Goal: Information Seeking & Learning: Check status

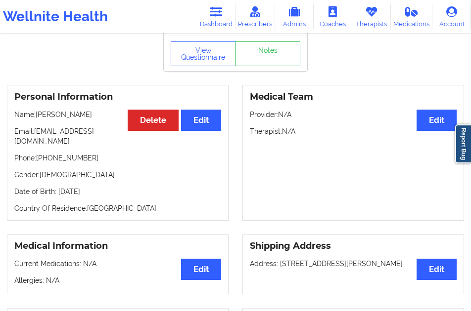
scroll to position [66, 0]
click at [220, 29] on link "Dashboard" at bounding box center [216, 16] width 39 height 26
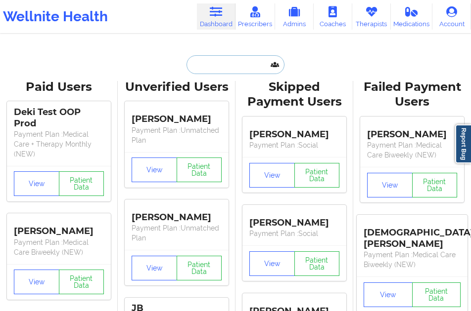
click at [209, 63] on input "text" at bounding box center [235, 64] width 98 height 19
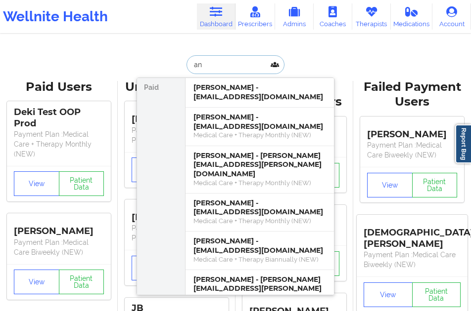
type input "a"
type input "[PERSON_NAME]"
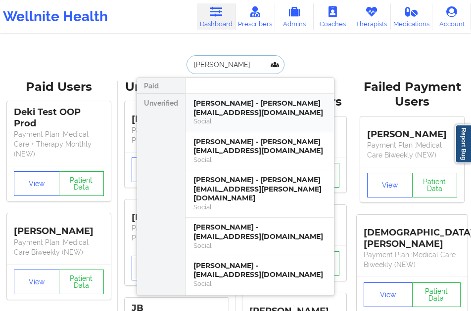
click at [212, 121] on div "Social" at bounding box center [259, 121] width 132 height 8
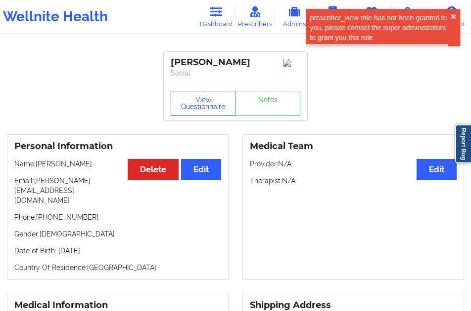
click at [199, 104] on button "View Questionnaire" at bounding box center [203, 103] width 65 height 25
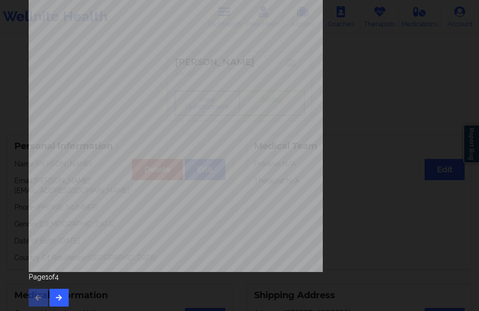
scroll to position [160, 0]
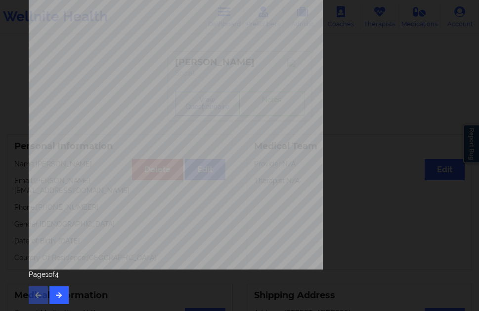
click at [71, 293] on div "Page 1 of 4" at bounding box center [240, 287] width 422 height 35
click at [62, 294] on icon "button" at bounding box center [59, 295] width 8 height 6
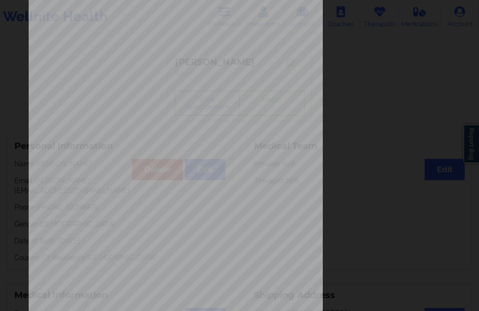
scroll to position [148, 0]
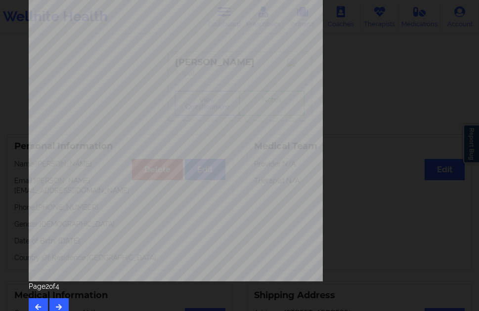
click at [61, 298] on div "Page 2 of 4" at bounding box center [240, 299] width 422 height 35
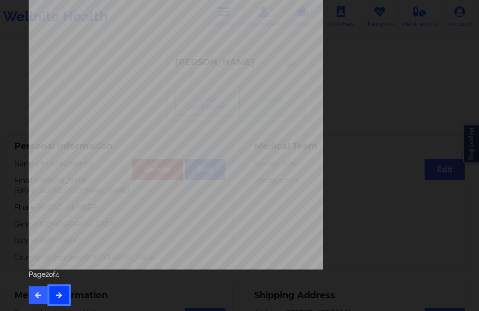
click at [61, 296] on icon "button" at bounding box center [59, 295] width 8 height 6
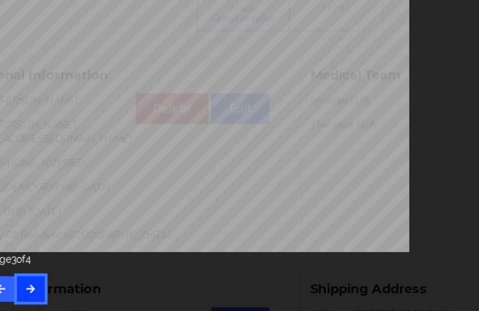
click at [62, 292] on icon "button" at bounding box center [59, 295] width 8 height 6
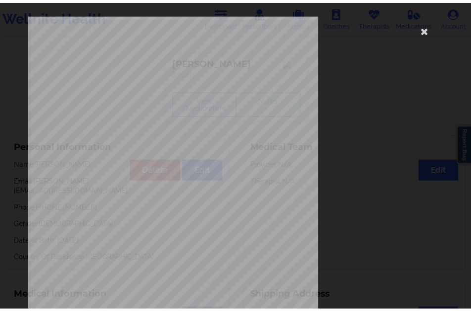
scroll to position [1, 0]
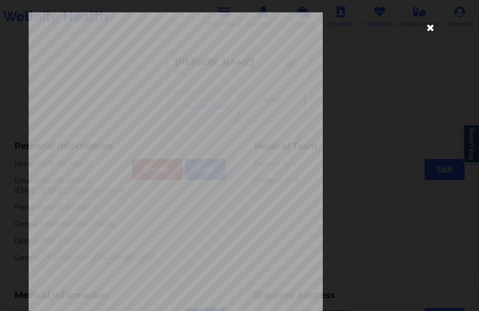
click at [425, 27] on icon at bounding box center [431, 27] width 16 height 16
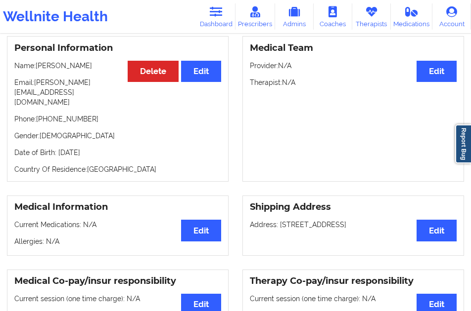
scroll to position [99, 0]
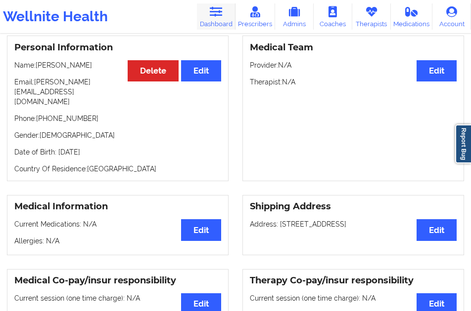
click at [206, 24] on link "Dashboard" at bounding box center [216, 16] width 39 height 26
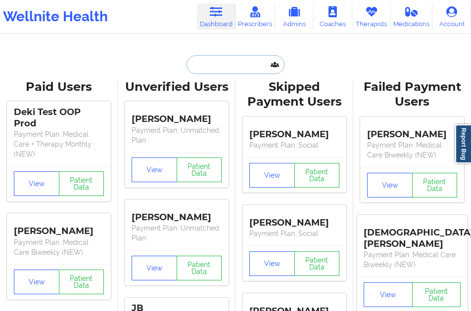
click at [204, 69] on input "text" at bounding box center [235, 64] width 98 height 19
click at [201, 64] on input "[PERSON_NAME]" at bounding box center [235, 64] width 98 height 19
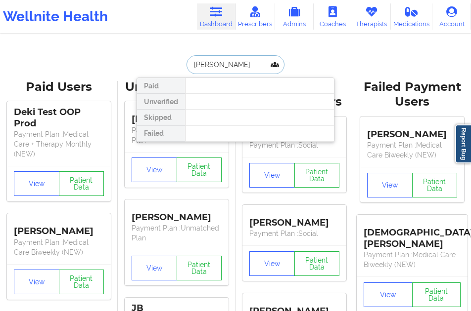
type input "[PERSON_NAME]"
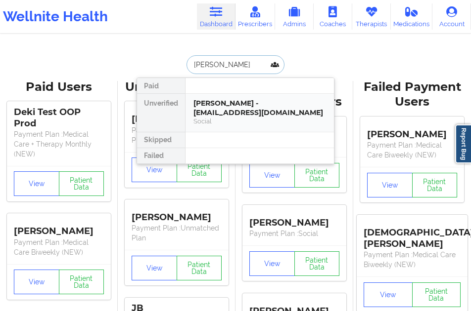
click at [222, 107] on div "[PERSON_NAME] - [EMAIL_ADDRESS][DOMAIN_NAME]" at bounding box center [259, 108] width 132 height 18
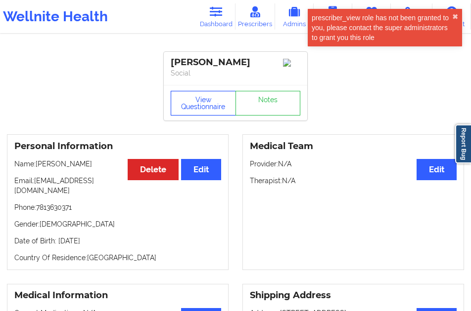
click at [194, 108] on button "View Questionnaire" at bounding box center [203, 103] width 65 height 25
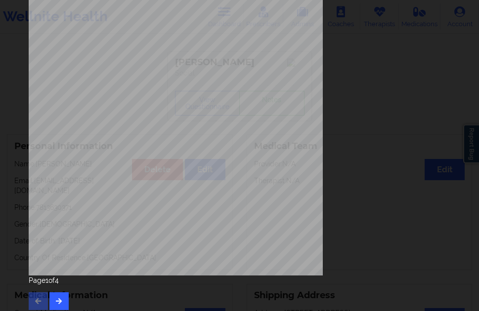
scroll to position [160, 0]
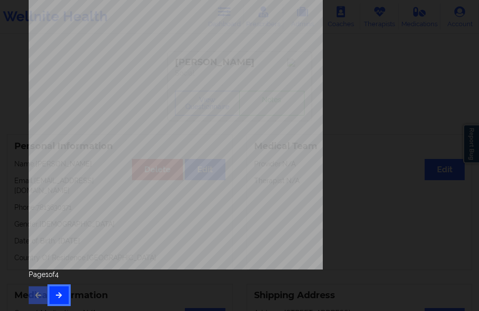
click at [57, 296] on icon "button" at bounding box center [59, 295] width 8 height 6
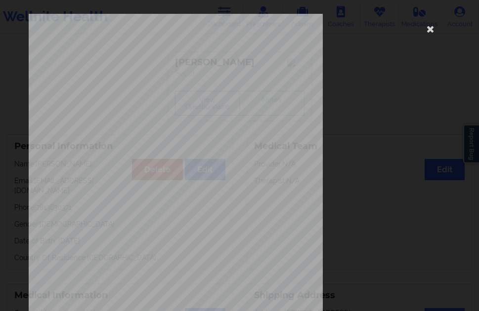
scroll to position [148, 0]
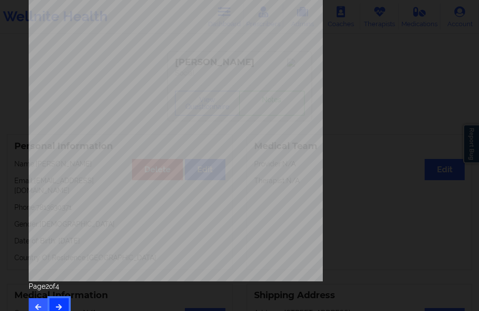
click at [59, 301] on button "button" at bounding box center [58, 308] width 19 height 18
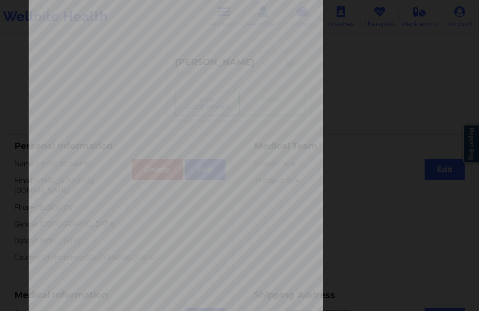
scroll to position [0, 0]
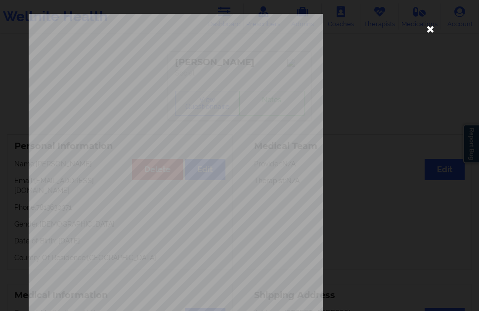
click at [423, 28] on icon at bounding box center [431, 29] width 16 height 16
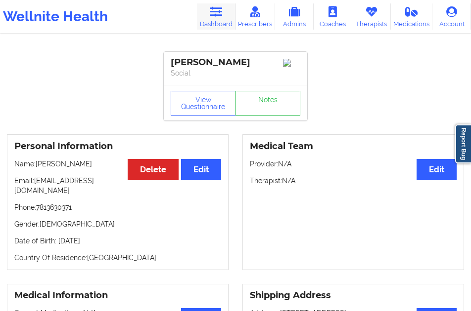
click at [213, 23] on link "Dashboard" at bounding box center [216, 16] width 39 height 26
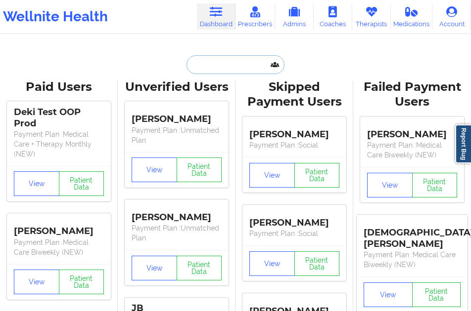
click at [189, 68] on input "text" at bounding box center [235, 64] width 98 height 19
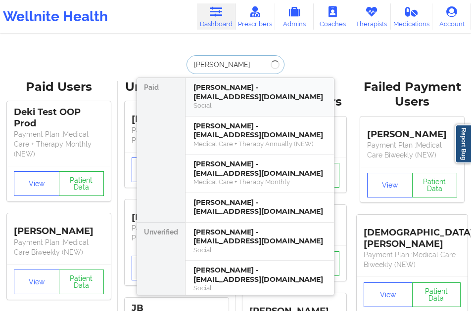
type input "[PERSON_NAME]"
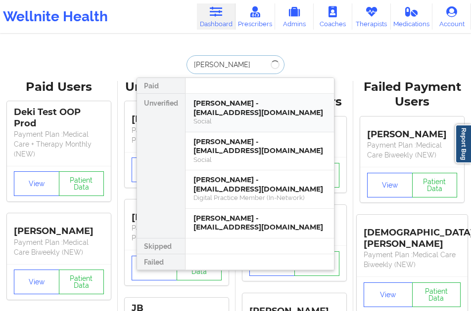
click at [200, 120] on div "Social" at bounding box center [259, 121] width 132 height 8
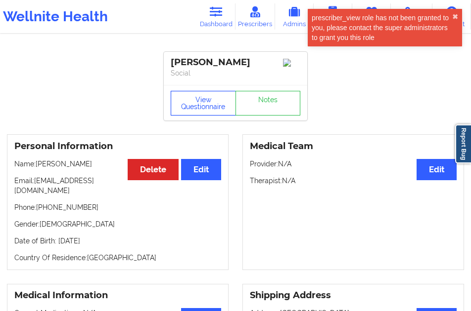
click at [188, 104] on button "View Questionnaire" at bounding box center [203, 103] width 65 height 25
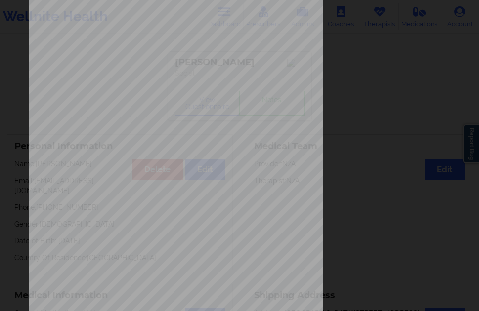
scroll to position [160, 0]
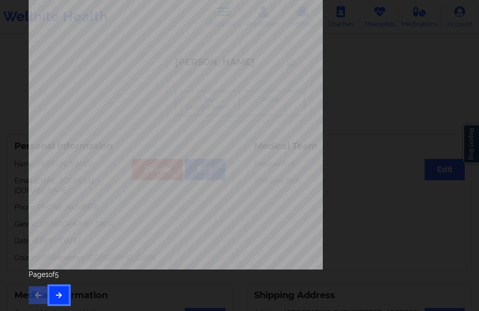
click at [61, 298] on icon "button" at bounding box center [59, 295] width 8 height 6
click at [62, 284] on div "Page 2 of 5" at bounding box center [240, 287] width 422 height 35
click at [61, 288] on button "button" at bounding box center [58, 296] width 19 height 18
click at [62, 293] on icon "button" at bounding box center [59, 295] width 8 height 6
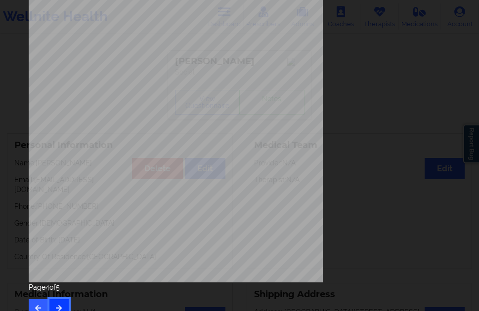
scroll to position [148, 0]
click at [63, 299] on button "button" at bounding box center [58, 308] width 19 height 18
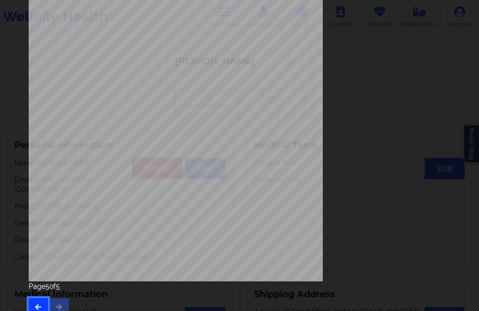
click at [32, 302] on button "button" at bounding box center [38, 308] width 19 height 18
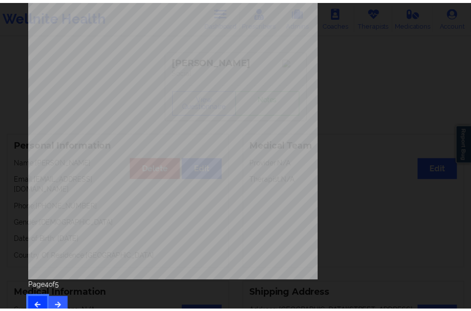
scroll to position [0, 0]
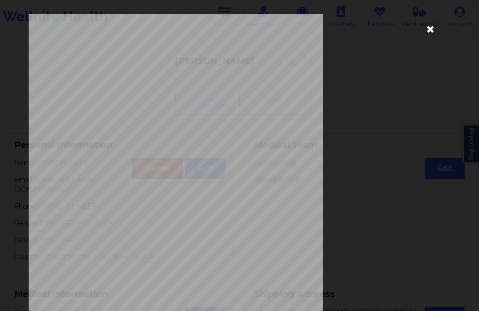
click at [426, 25] on icon at bounding box center [431, 29] width 16 height 16
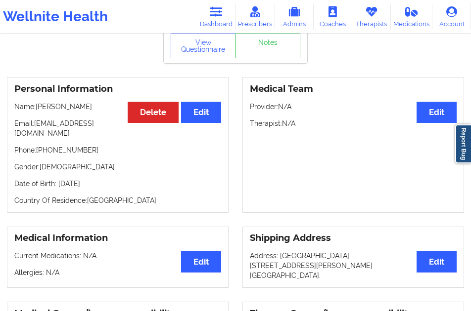
scroll to position [149, 0]
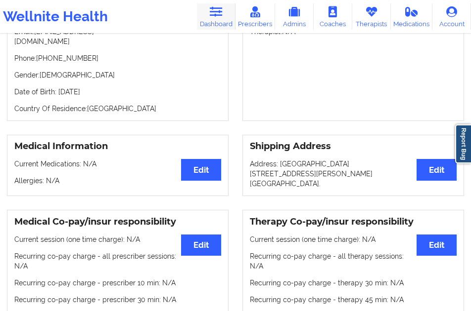
click at [209, 16] on link "Dashboard" at bounding box center [216, 16] width 39 height 26
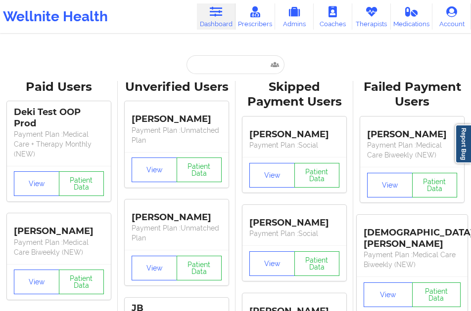
click at [215, 73] on input "text" at bounding box center [235, 64] width 98 height 19
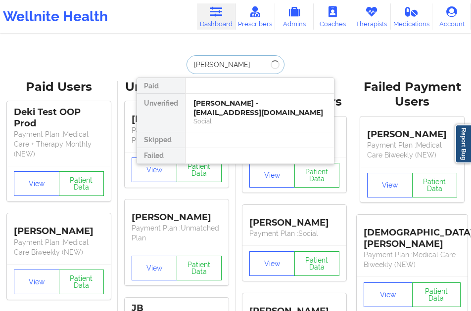
type input "[PERSON_NAME]"
click at [219, 112] on div "[PERSON_NAME] - [EMAIL_ADDRESS][DOMAIN_NAME]" at bounding box center [259, 108] width 132 height 18
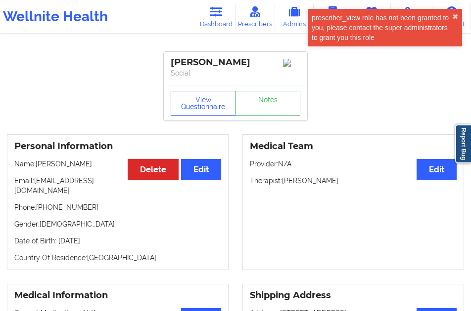
click at [192, 116] on button "View Questionnaire" at bounding box center [203, 103] width 65 height 25
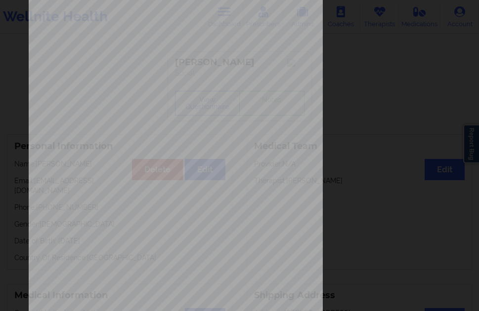
scroll to position [160, 0]
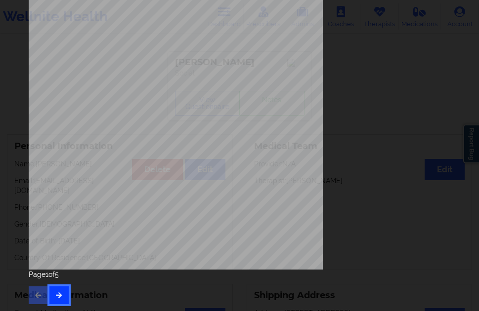
click at [57, 291] on button "button" at bounding box center [58, 296] width 19 height 18
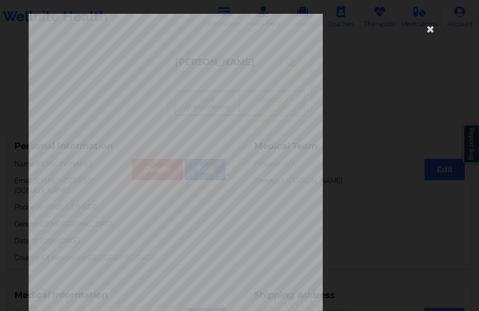
scroll to position [148, 0]
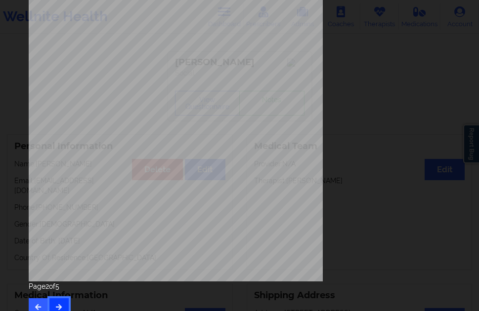
click at [58, 302] on button "button" at bounding box center [58, 308] width 19 height 18
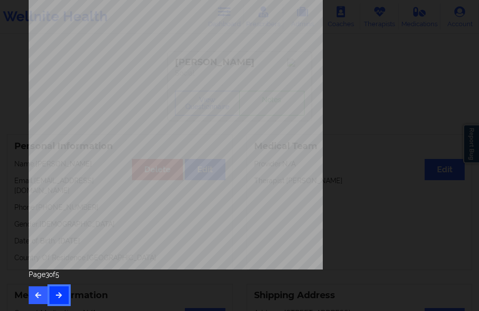
click at [60, 302] on button "button" at bounding box center [58, 296] width 19 height 18
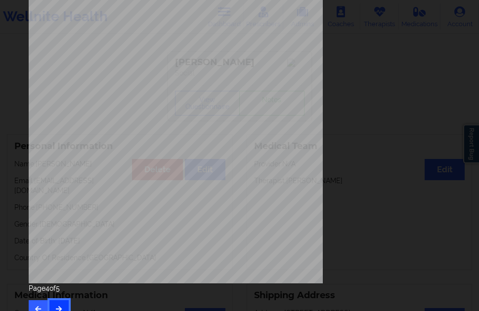
scroll to position [148, 0]
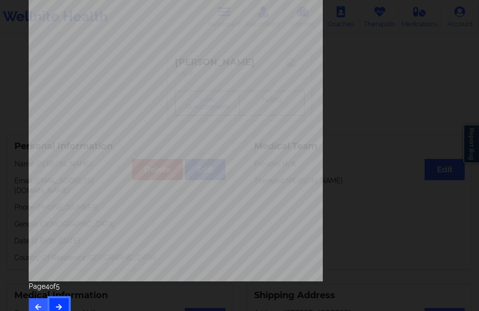
click at [61, 302] on button "button" at bounding box center [58, 308] width 19 height 18
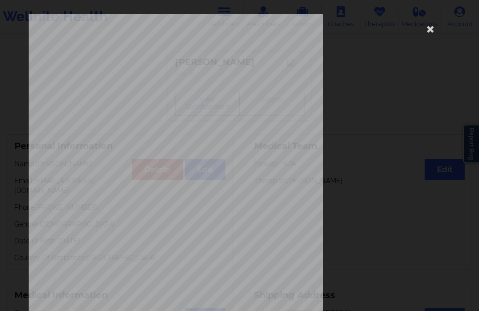
scroll to position [160, 0]
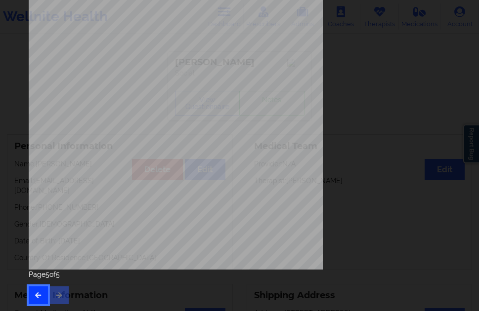
click at [36, 292] on icon "button" at bounding box center [38, 295] width 8 height 6
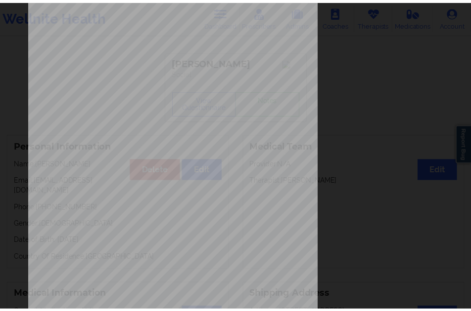
scroll to position [12, 0]
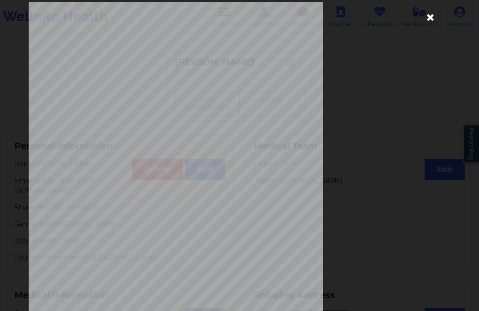
click at [423, 14] on icon at bounding box center [431, 17] width 16 height 16
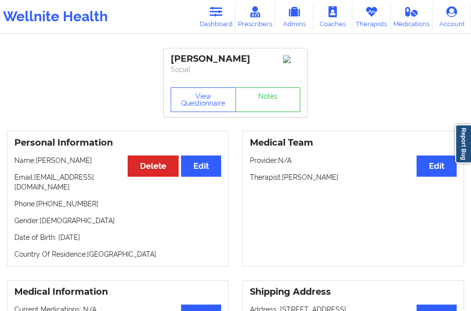
scroll to position [0, 0]
